Goal: Task Accomplishment & Management: Complete application form

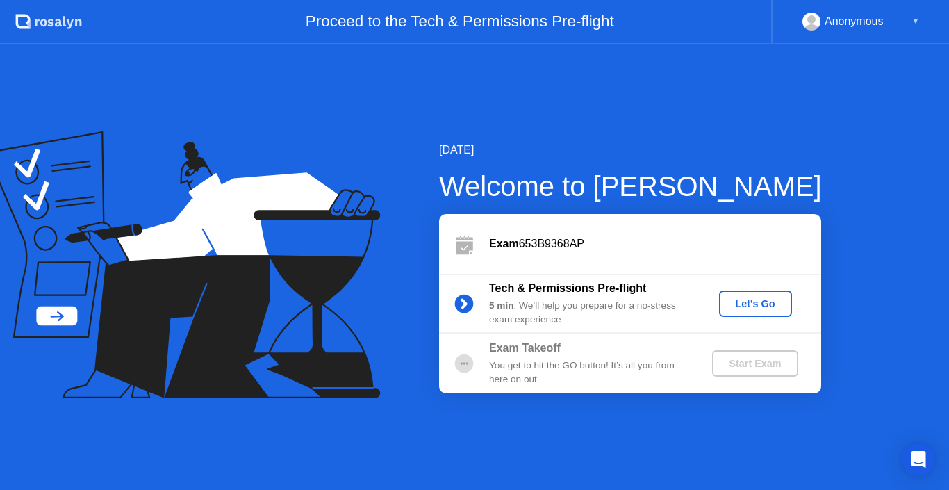
click at [751, 298] on div "Let's Go" at bounding box center [756, 303] width 62 height 11
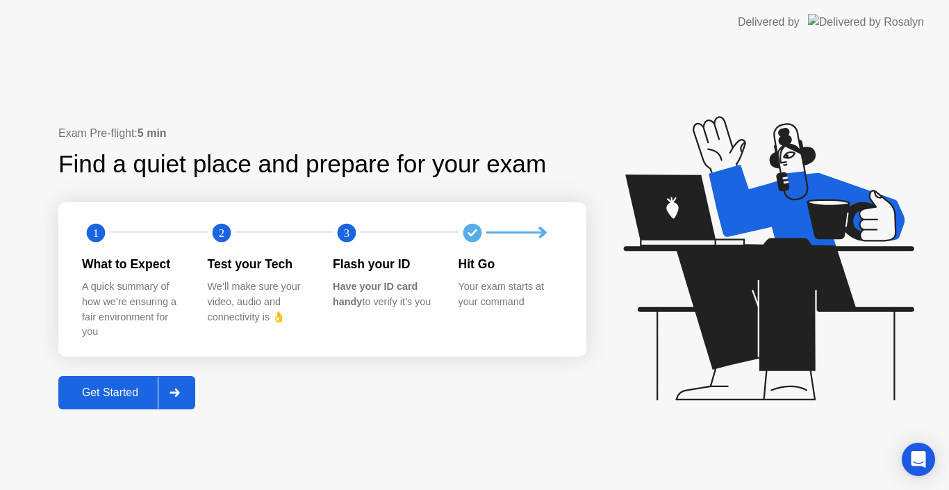
click at [157, 386] on div "Get Started" at bounding box center [110, 392] width 95 height 13
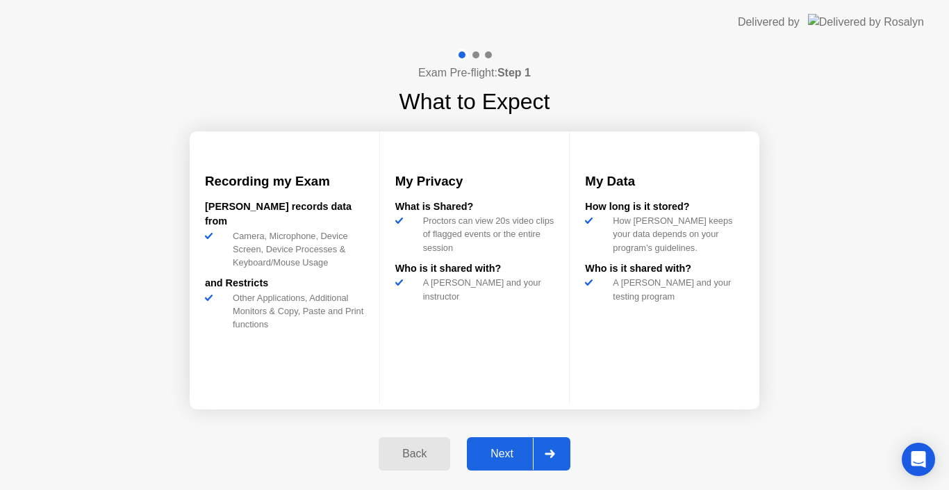
click at [524, 452] on div "Next" at bounding box center [502, 453] width 62 height 13
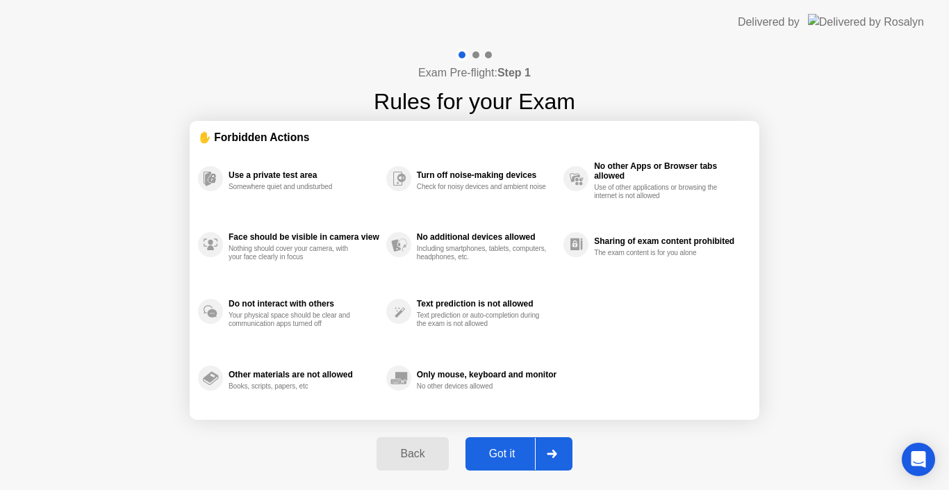
click at [515, 444] on button "Got it" at bounding box center [518, 453] width 107 height 33
select select "Available cameras"
select select "Available speakers"
select select "Available microphones"
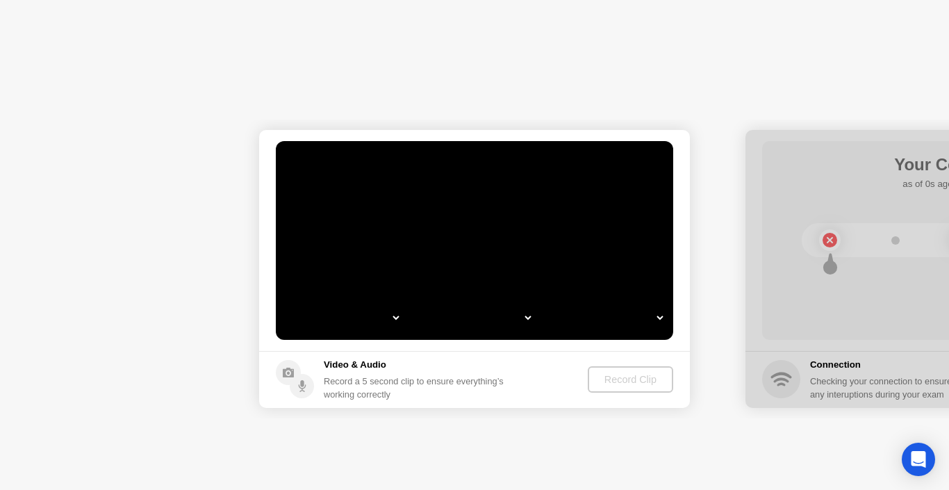
select select "*"
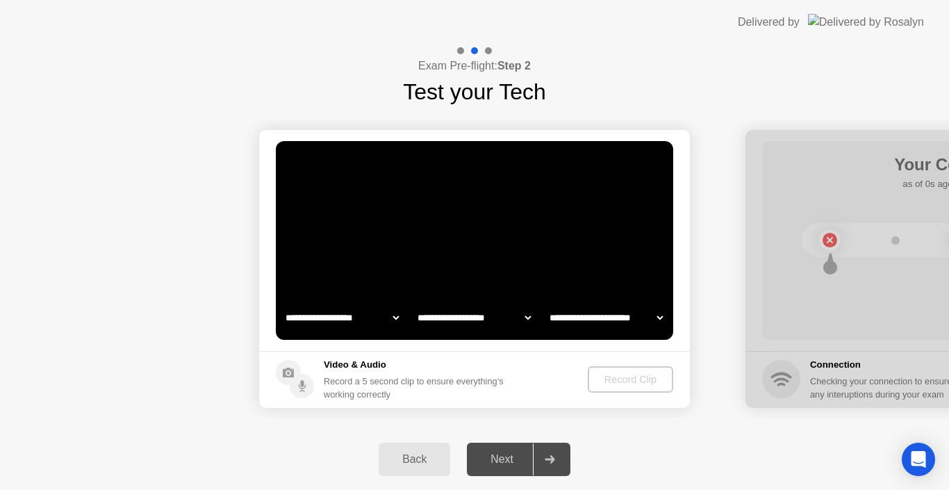
select select "**********"
select select "*******"
click at [387, 315] on select "**********" at bounding box center [342, 318] width 119 height 28
click at [293, 419] on div "**********" at bounding box center [474, 268] width 949 height 320
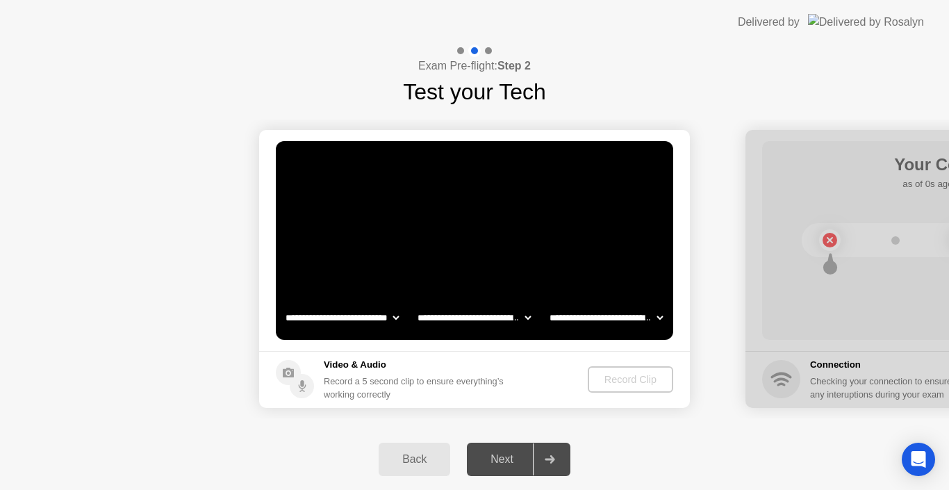
drag, startPoint x: 324, startPoint y: 433, endPoint x: 224, endPoint y: 486, distance: 113.4
click at [324, 433] on div "Back Next" at bounding box center [474, 459] width 949 height 61
click at [617, 378] on div "Record Clip" at bounding box center [631, 379] width 74 height 11
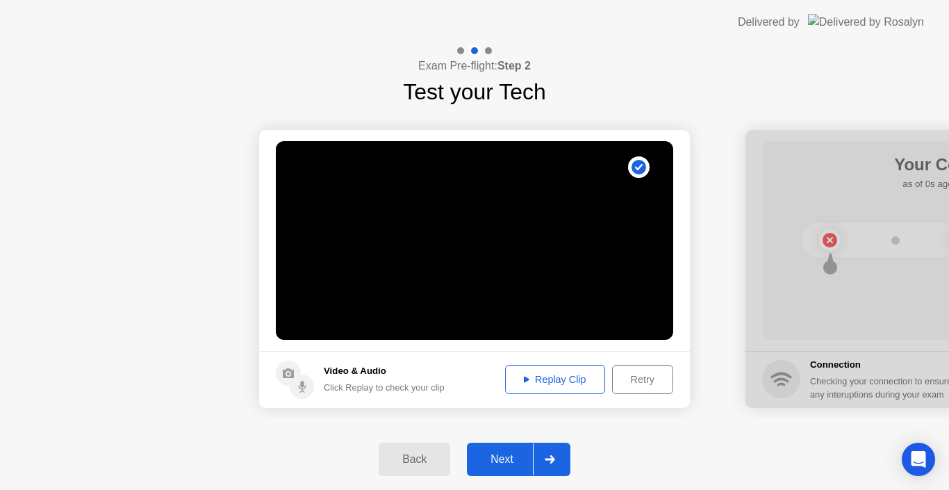
click at [564, 384] on div "Replay Clip" at bounding box center [555, 379] width 90 height 11
click at [554, 459] on icon at bounding box center [550, 459] width 10 height 8
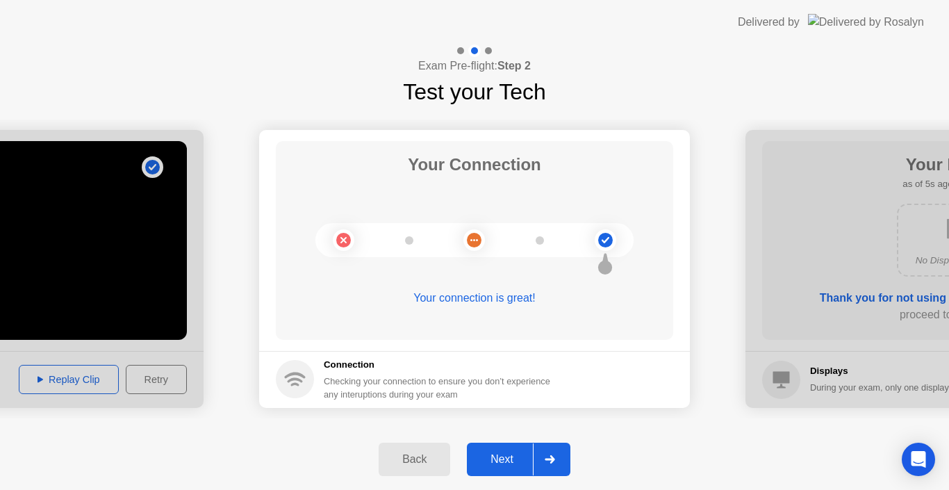
click at [548, 452] on div at bounding box center [549, 459] width 33 height 32
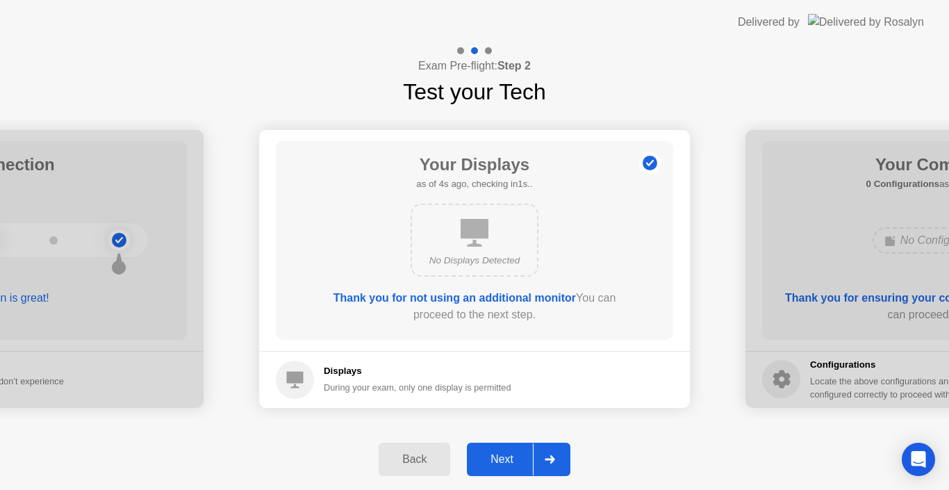
click at [544, 453] on div at bounding box center [549, 459] width 33 height 32
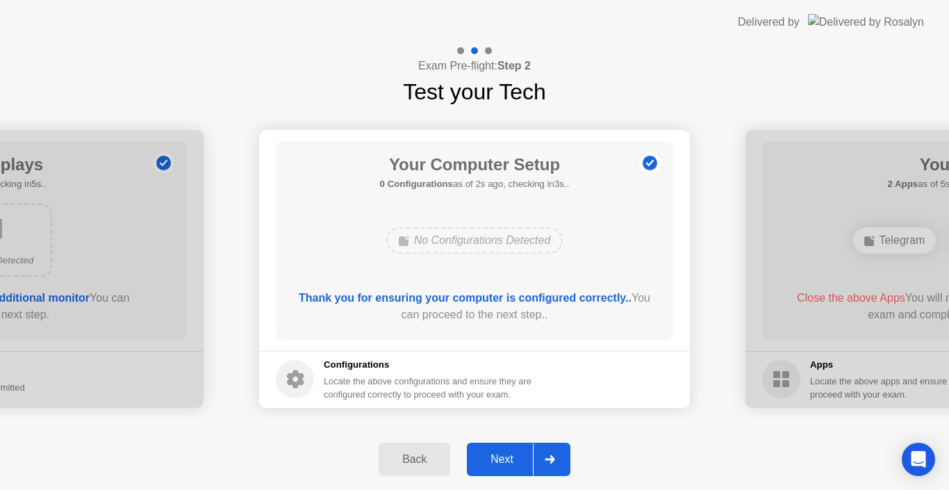
click at [544, 452] on div at bounding box center [549, 459] width 33 height 32
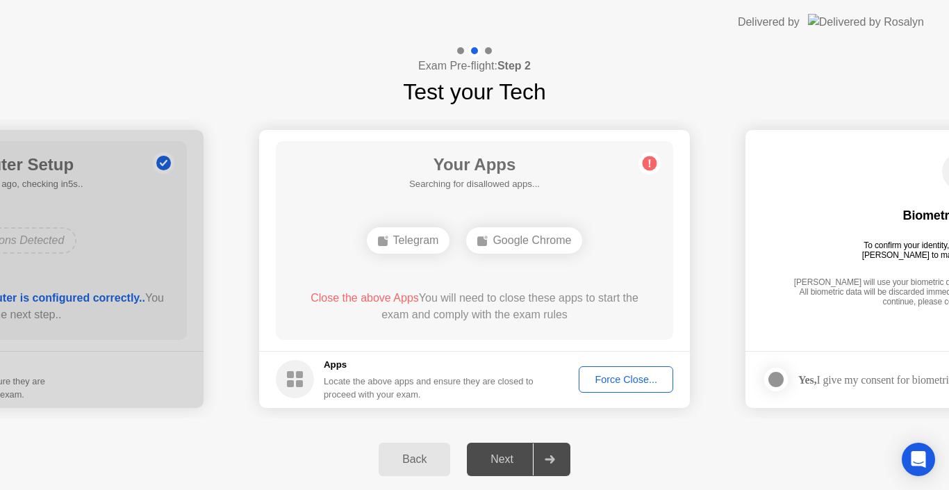
click at [417, 246] on div "Telegram" at bounding box center [408, 240] width 83 height 26
click at [505, 245] on div "Google Chrome" at bounding box center [524, 240] width 116 height 26
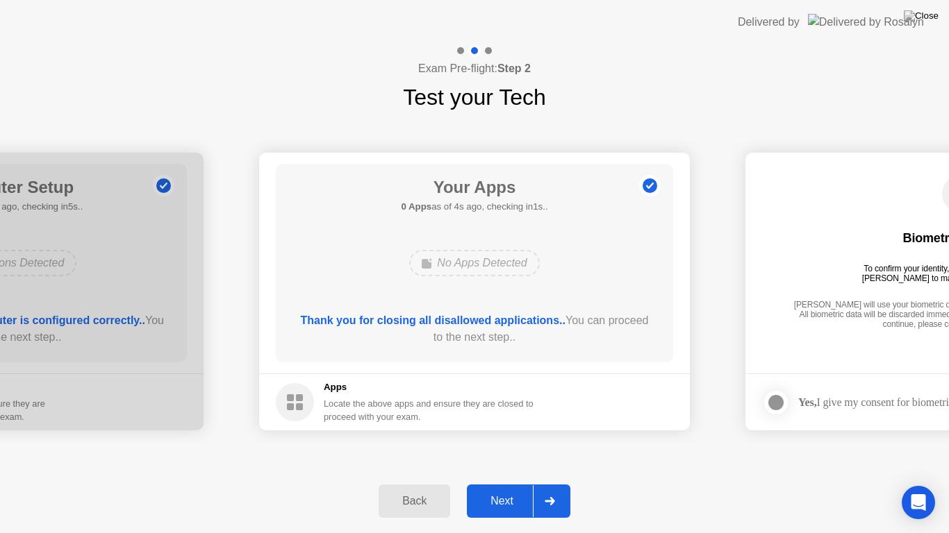
click at [550, 489] on div at bounding box center [549, 502] width 33 height 32
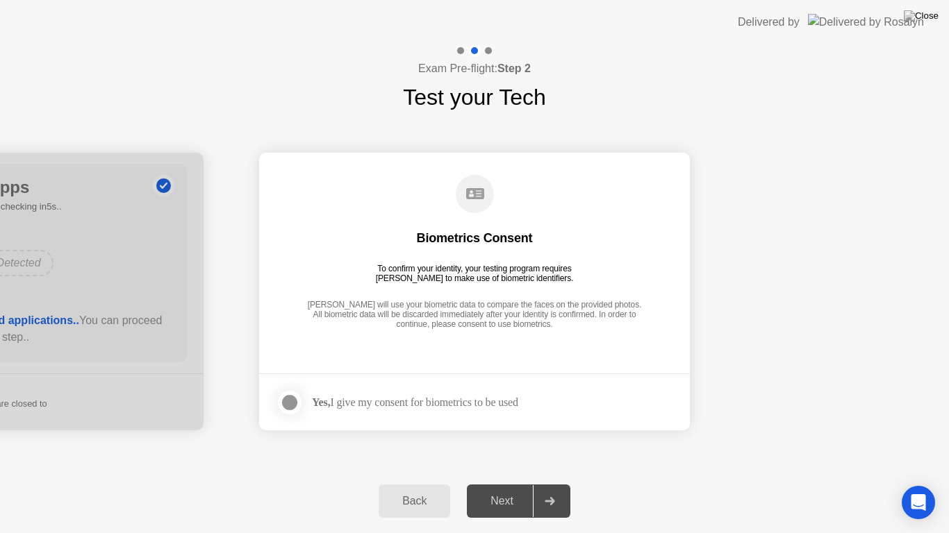
click at [271, 406] on footer "Yes, I give my consent for biometrics to be used" at bounding box center [474, 402] width 431 height 57
click at [283, 404] on div at bounding box center [289, 403] width 17 height 17
click at [545, 489] on div at bounding box center [549, 502] width 33 height 32
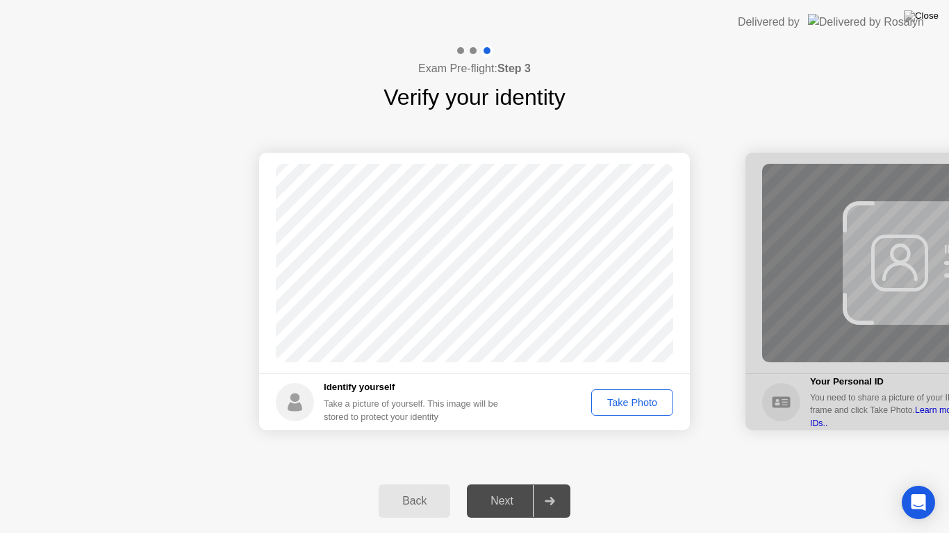
click at [631, 401] on div "Take Photo" at bounding box center [632, 402] width 72 height 11
click at [545, 489] on div at bounding box center [549, 502] width 33 height 32
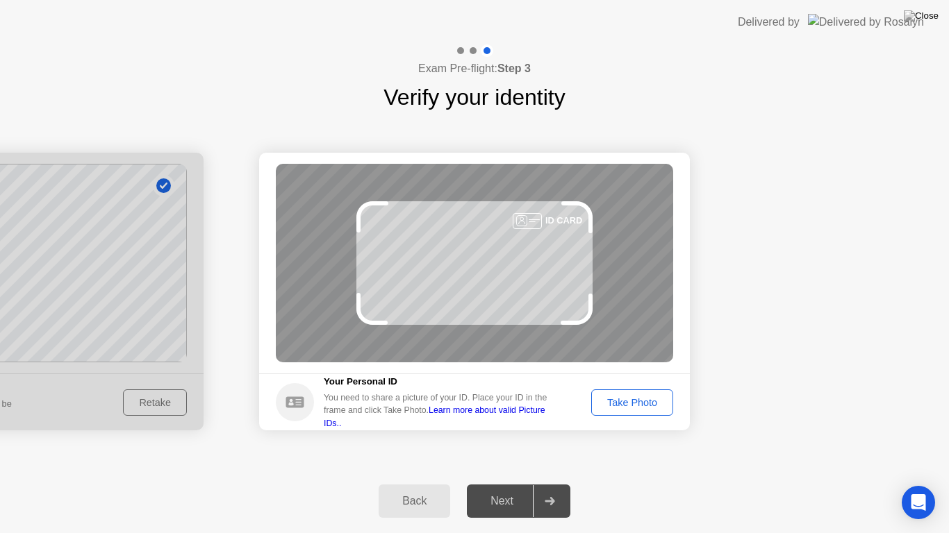
click at [632, 397] on div "Take Photo" at bounding box center [632, 402] width 72 height 11
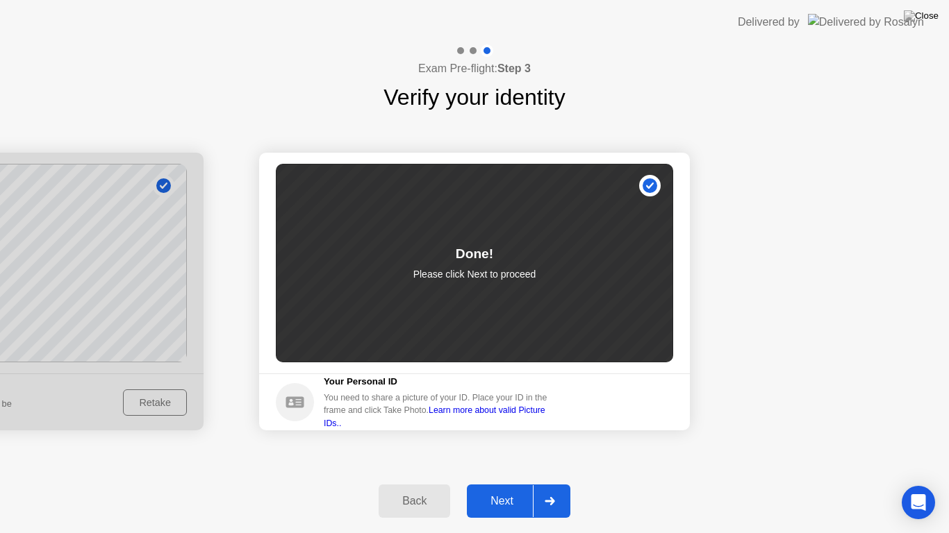
click at [554, 489] on div at bounding box center [549, 502] width 33 height 32
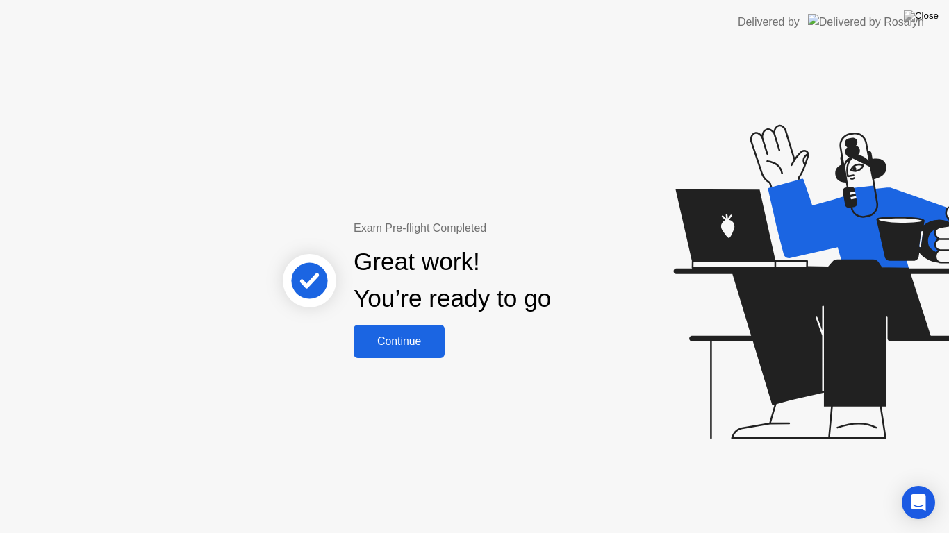
click at [406, 347] on div "Continue" at bounding box center [399, 342] width 83 height 13
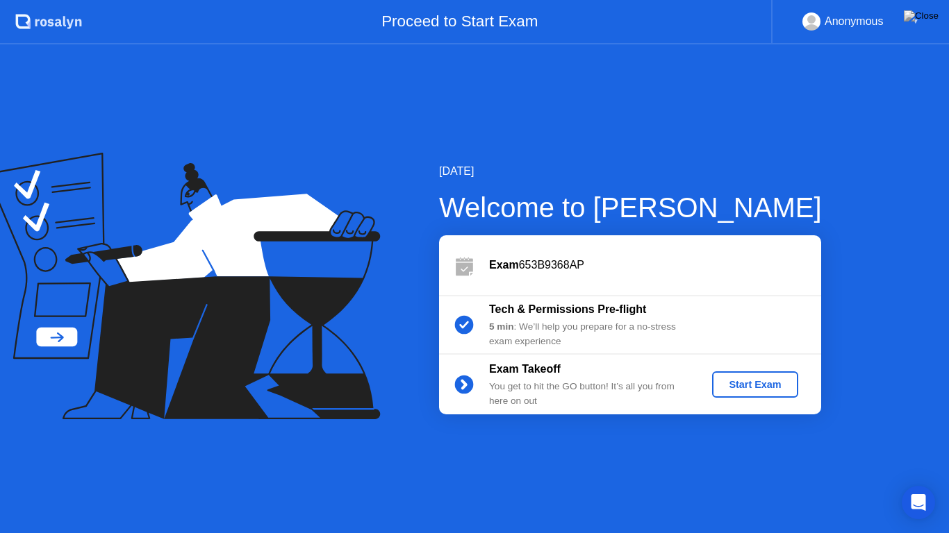
click at [769, 379] on div "Start Exam" at bounding box center [755, 384] width 74 height 11
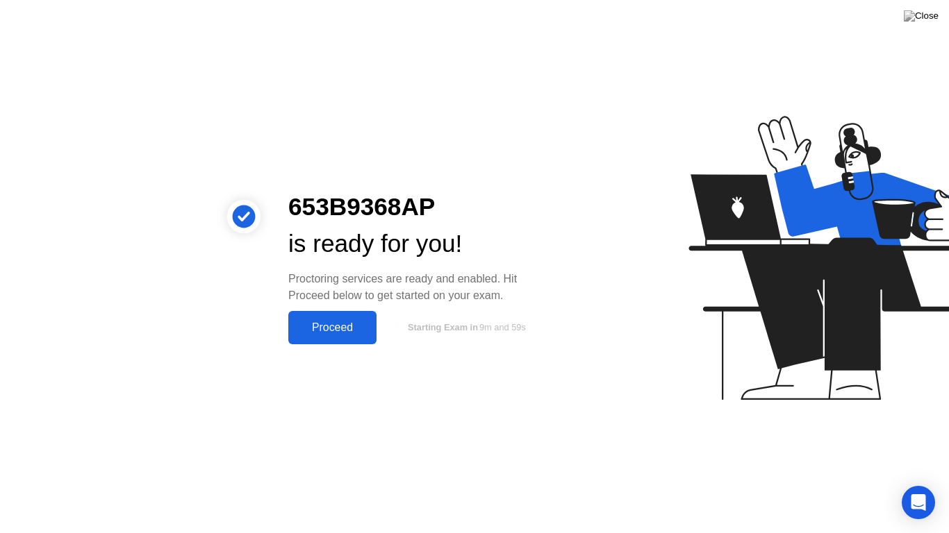
click at [347, 329] on div "Proceed" at bounding box center [332, 328] width 80 height 13
